Goal: Download file/media

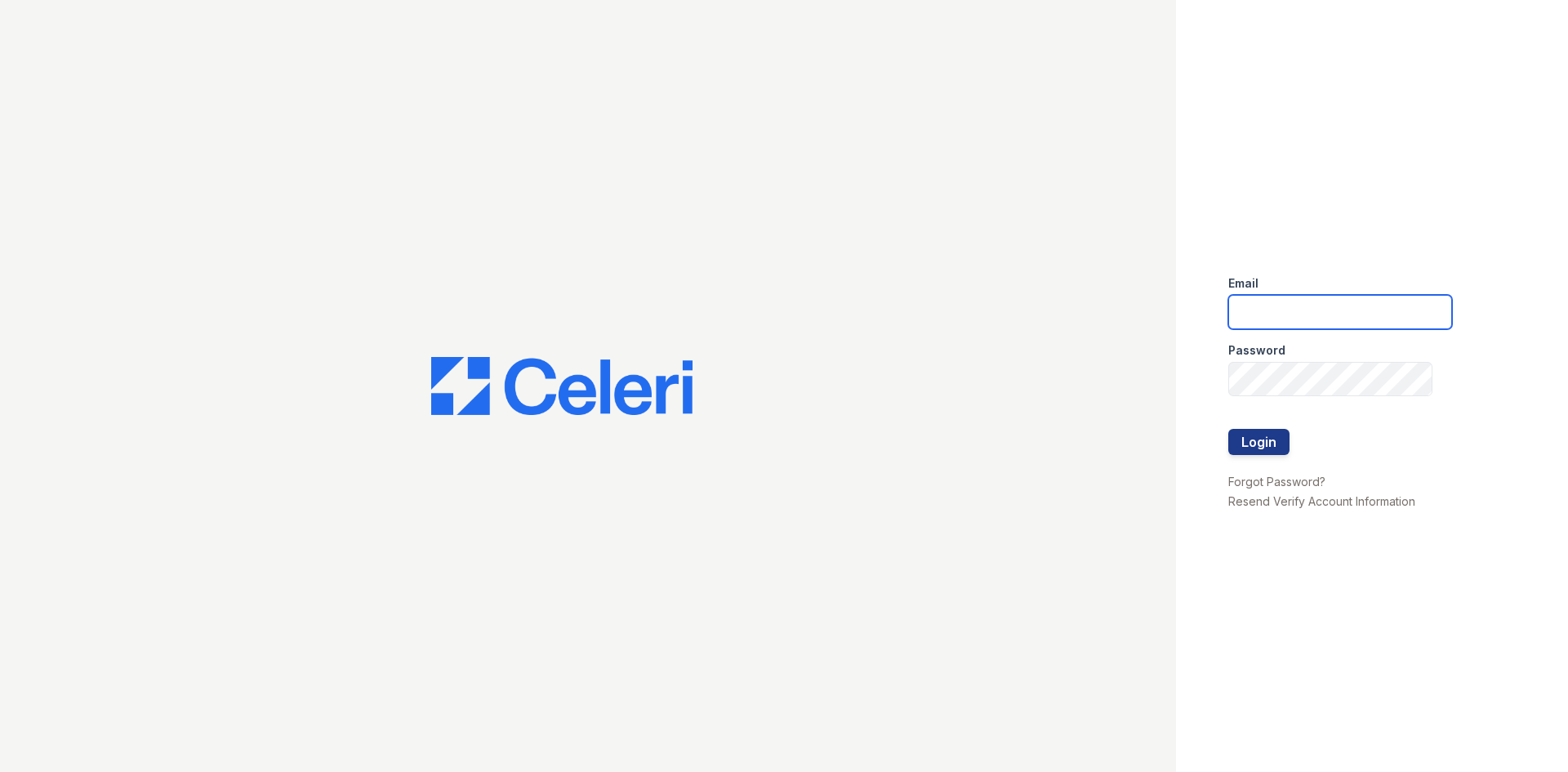
click at [1336, 309] on input "email" at bounding box center [1340, 312] width 223 height 35
type input "acarrillo@trinity-pm.com"
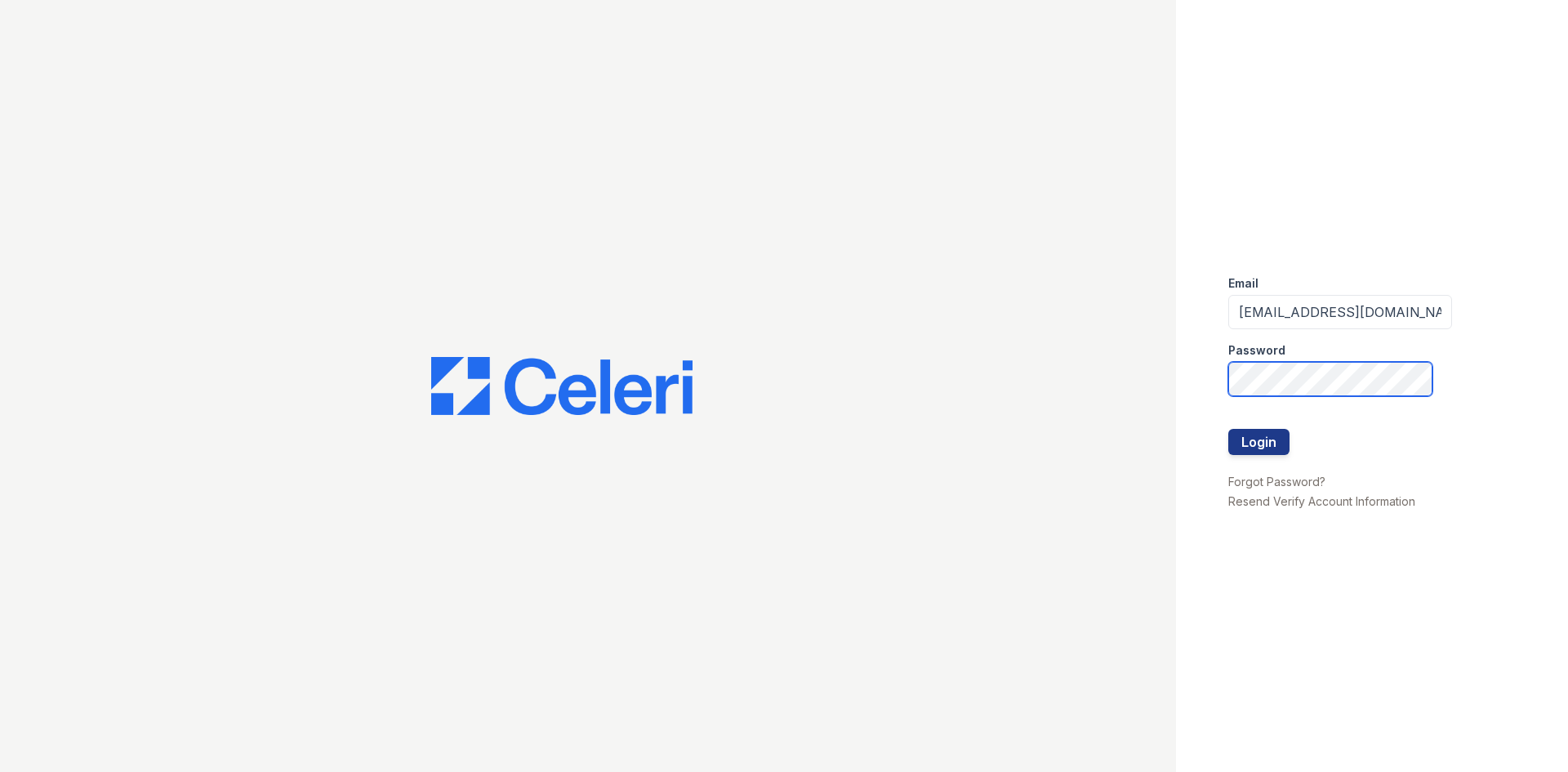
click at [1229, 429] on button "Login" at bounding box center [1259, 441] width 61 height 26
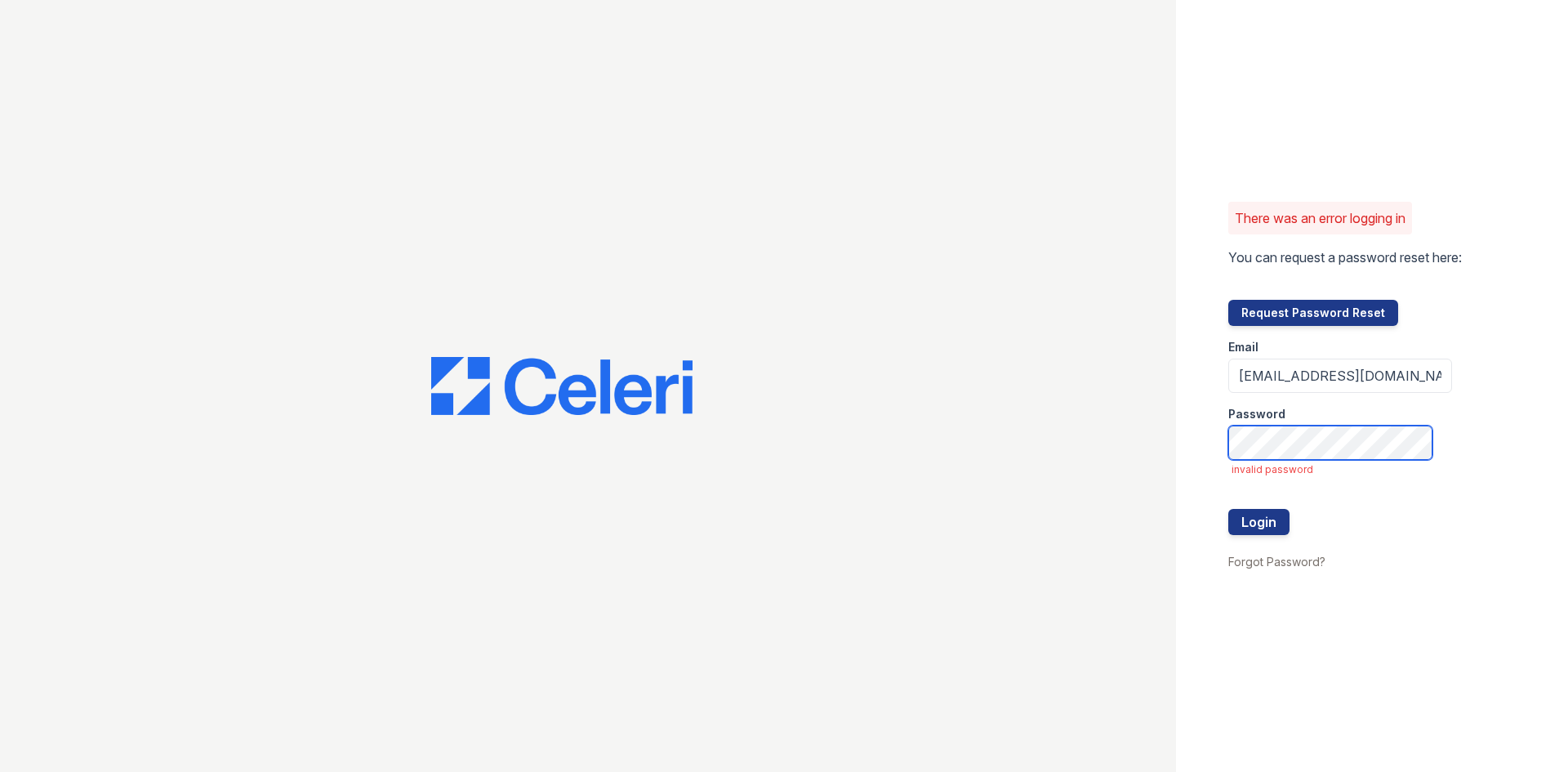
click at [1229, 509] on button "Login" at bounding box center [1259, 521] width 61 height 26
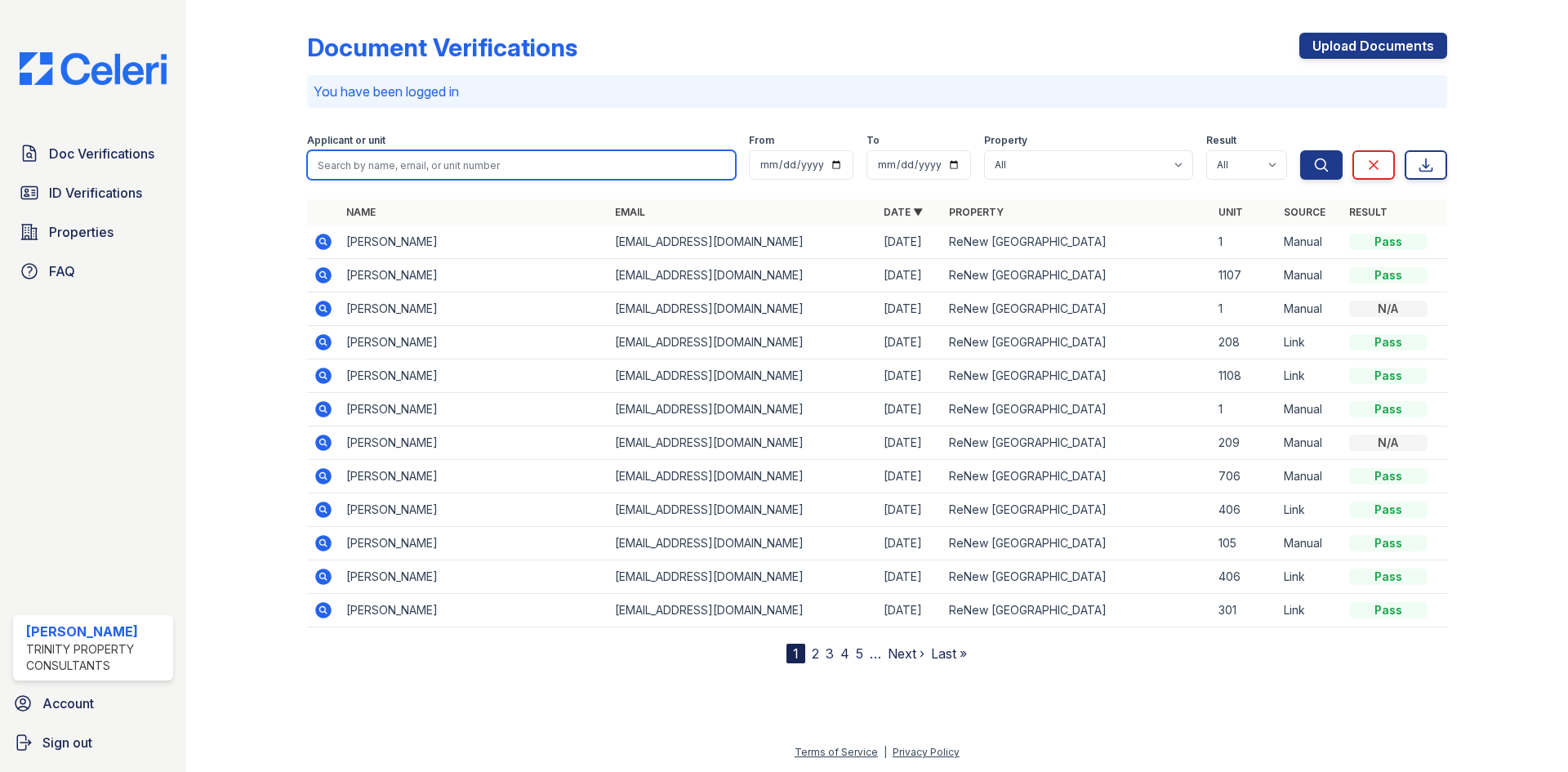
click at [371, 165] on input "search" at bounding box center [521, 165] width 429 height 29
type input "Kamarion"
click at [1300, 151] on button "Search" at bounding box center [1322, 165] width 43 height 29
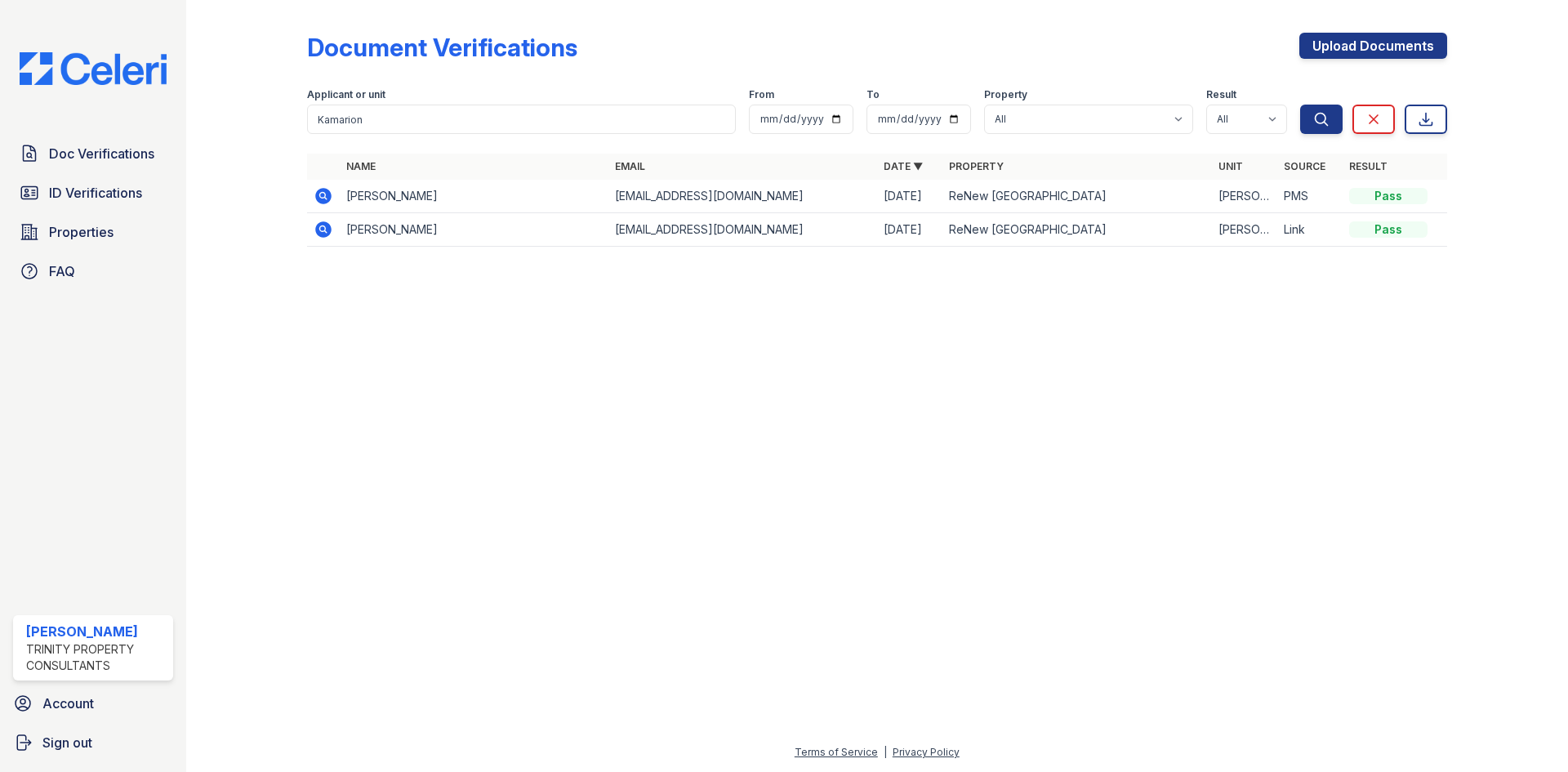
click at [323, 199] on icon at bounding box center [324, 196] width 16 height 16
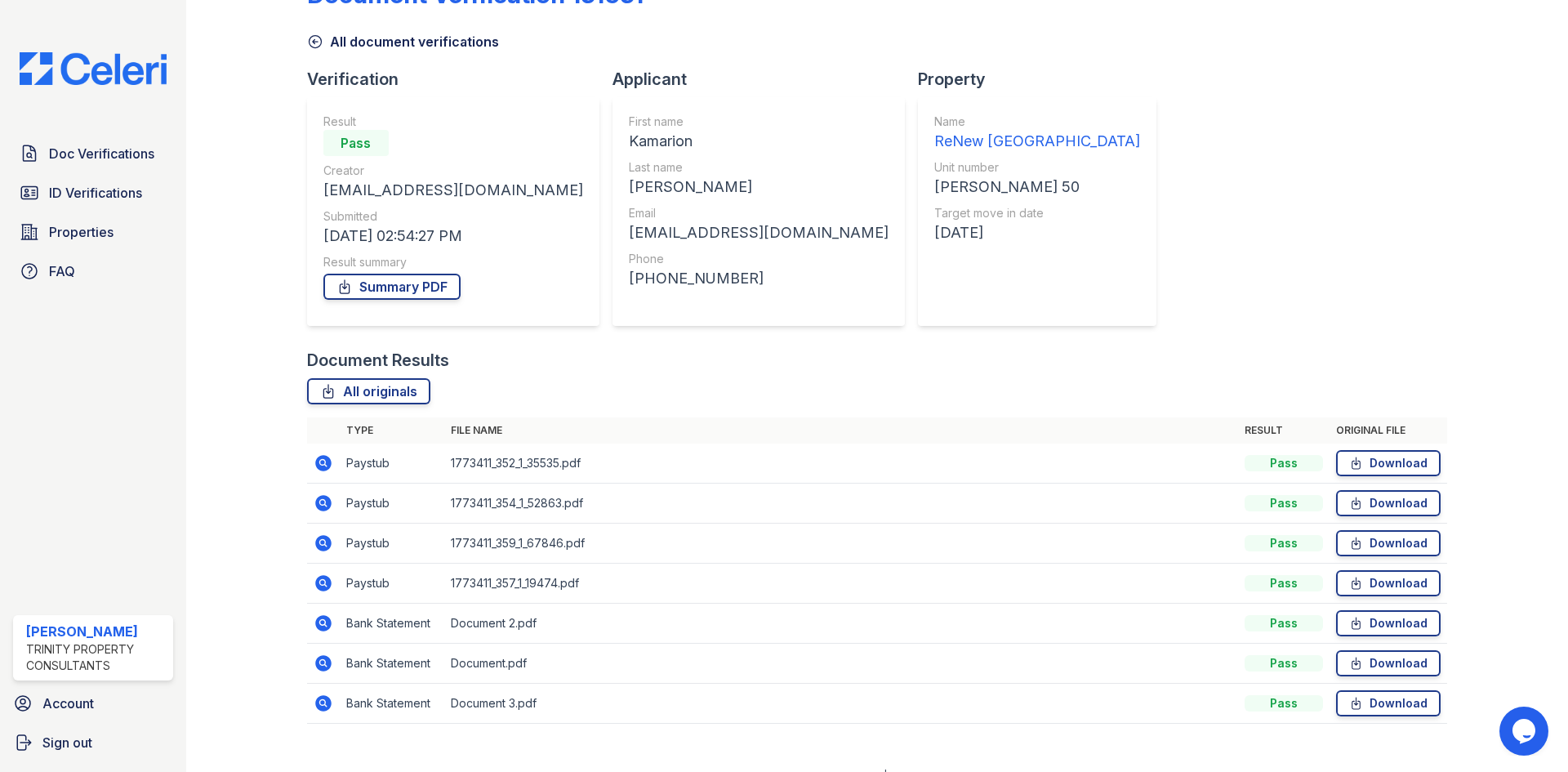
scroll to position [77, 0]
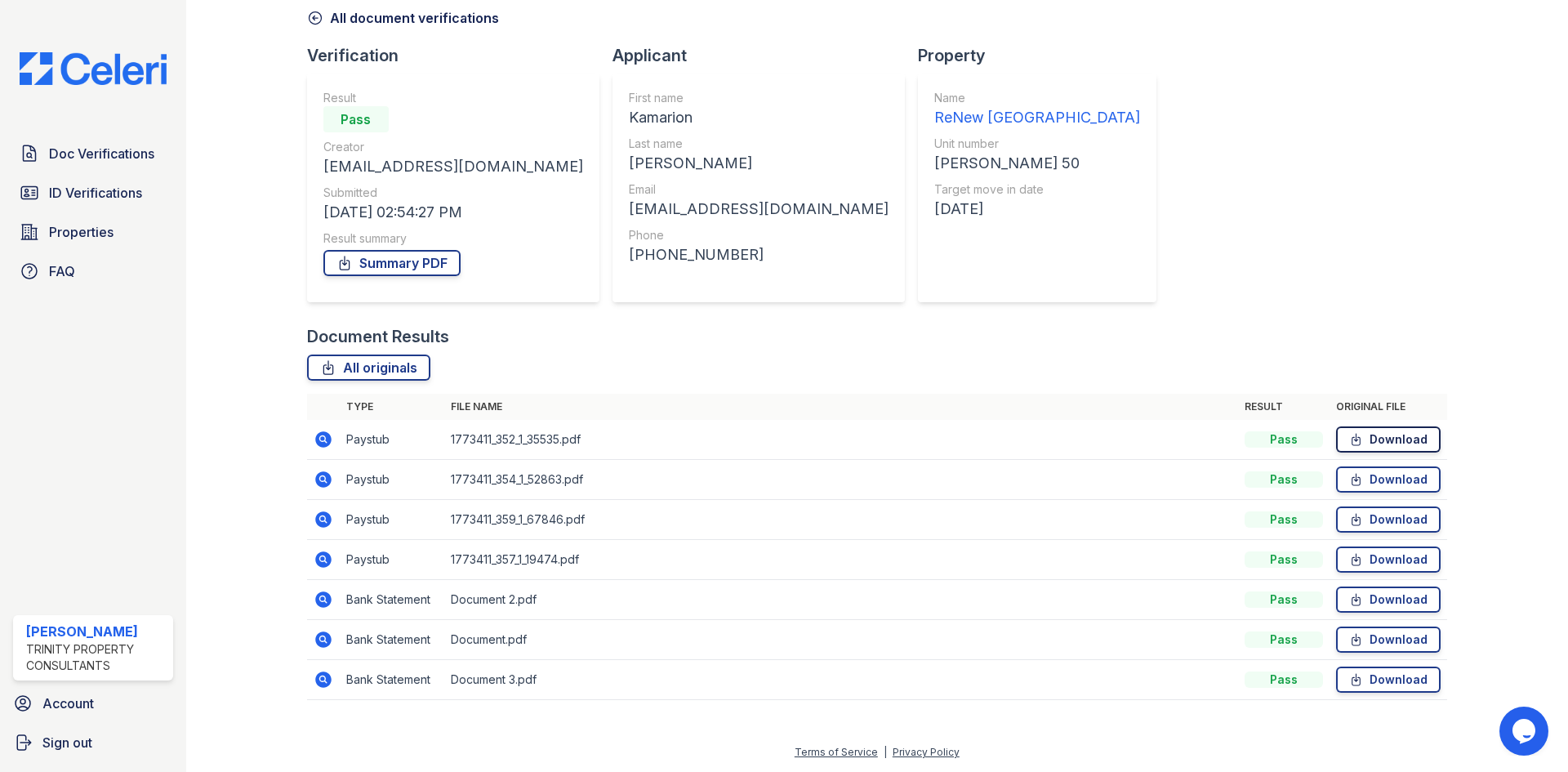
click at [1359, 440] on link "Download" at bounding box center [1388, 439] width 105 height 26
click at [1379, 480] on link "Download" at bounding box center [1388, 479] width 105 height 26
click at [1349, 515] on icon at bounding box center [1356, 519] width 14 height 16
click at [1372, 559] on link "Download" at bounding box center [1388, 558] width 105 height 26
click at [1357, 434] on link "Download" at bounding box center [1388, 439] width 105 height 26
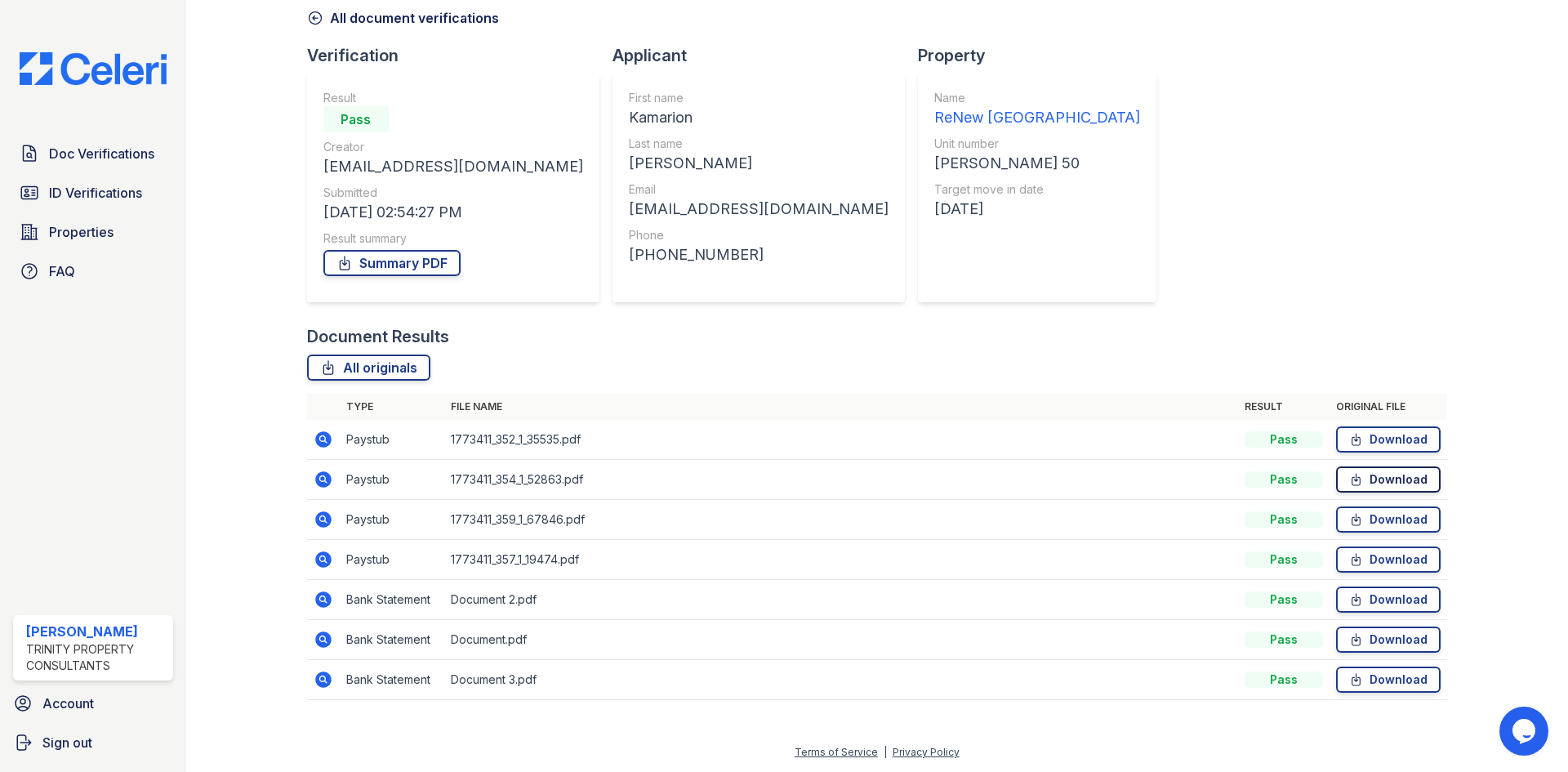
click at [1366, 480] on link "Download" at bounding box center [1388, 479] width 105 height 26
